Goal: Task Accomplishment & Management: Complete application form

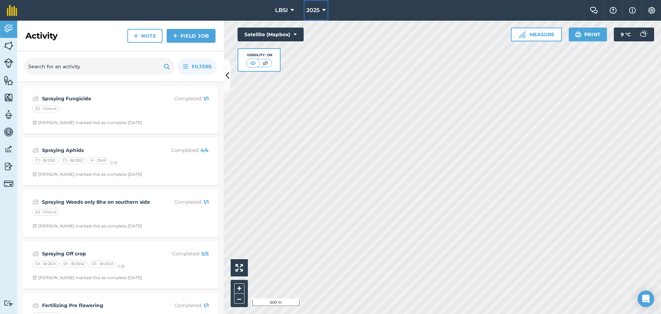
click at [325, 11] on icon at bounding box center [323, 10] width 3 height 8
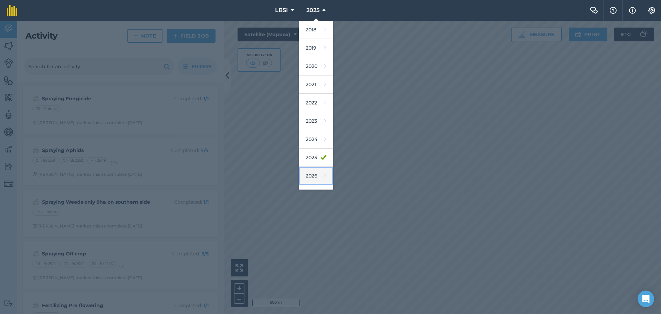
click at [312, 176] on link "2026" at bounding box center [316, 176] width 34 height 18
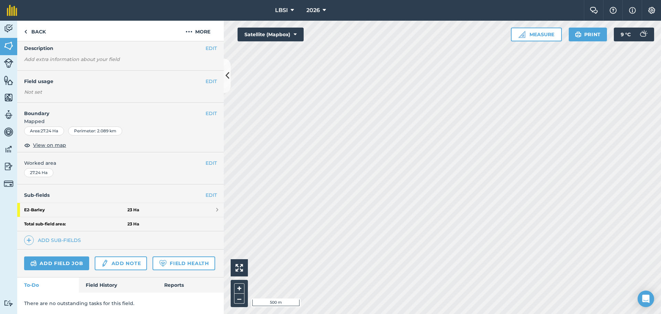
scroll to position [47, 0]
click at [88, 203] on strong "E2 - Barley" at bounding box center [75, 210] width 103 height 14
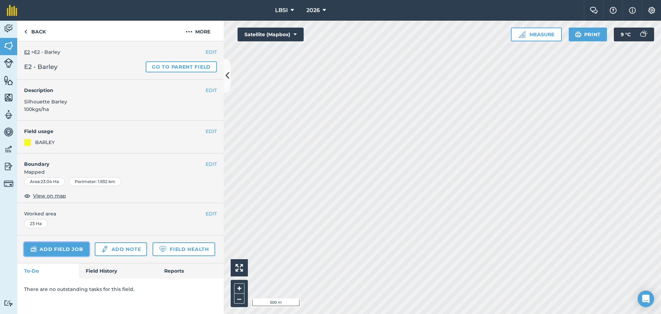
click at [62, 251] on link "Add field job" at bounding box center [56, 249] width 65 height 14
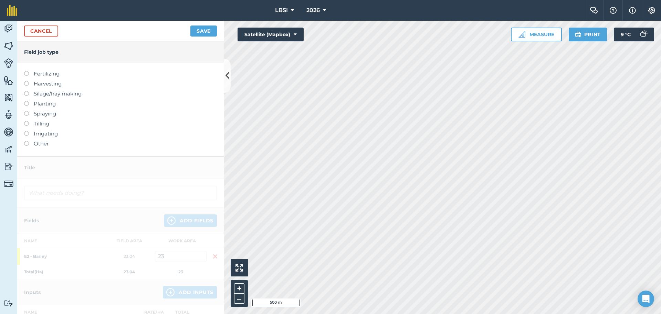
click at [27, 111] on label at bounding box center [29, 111] width 10 height 0
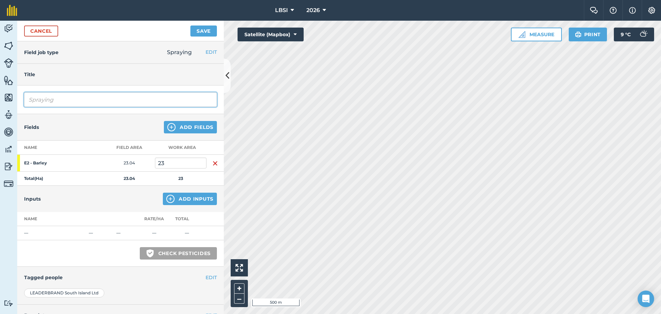
click at [71, 102] on input "Spraying" at bounding box center [120, 99] width 193 height 14
type input "Spraying Second PGR"
